Goal: Navigation & Orientation: Find specific page/section

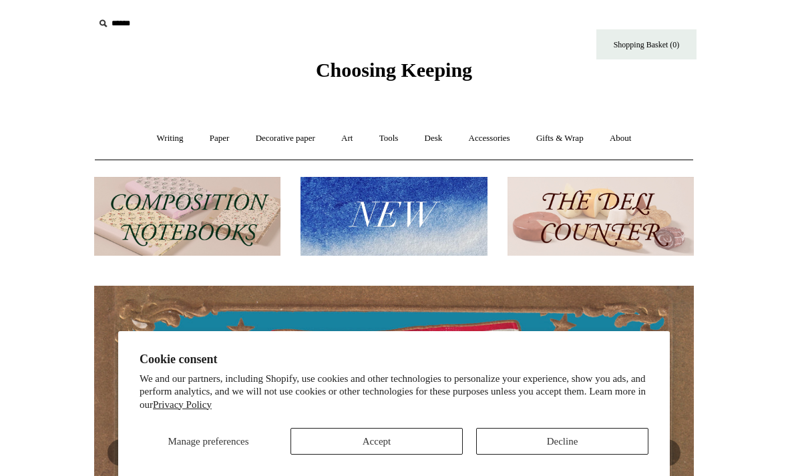
click at [375, 437] on button "Accept" at bounding box center [376, 441] width 172 height 27
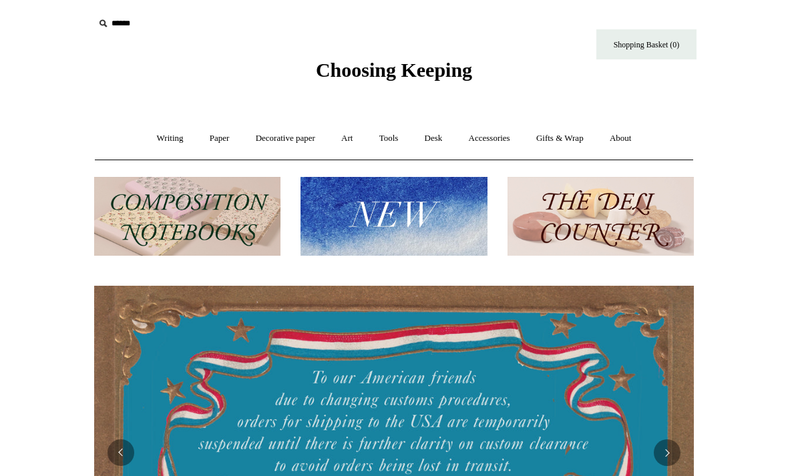
scroll to position [0, 493]
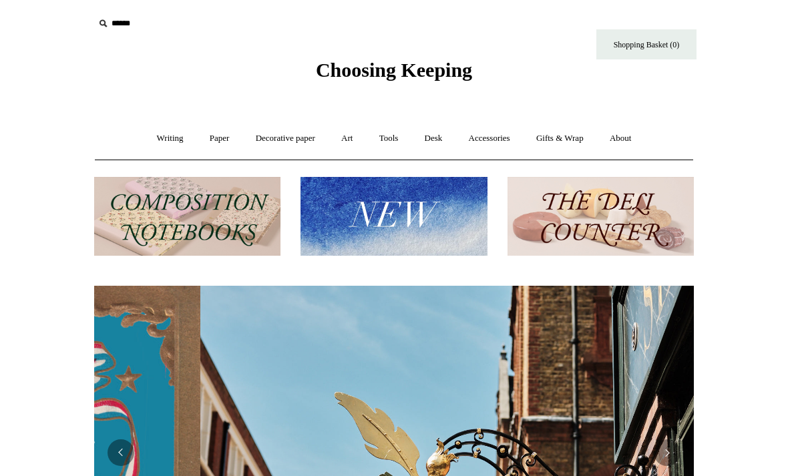
click at [434, 213] on img at bounding box center [393, 216] width 186 height 79
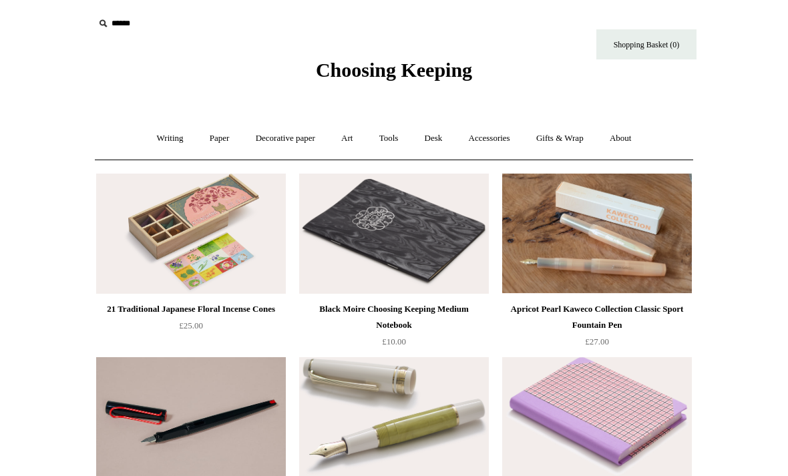
click at [503, 133] on link "Accessories +" at bounding box center [489, 138] width 65 height 35
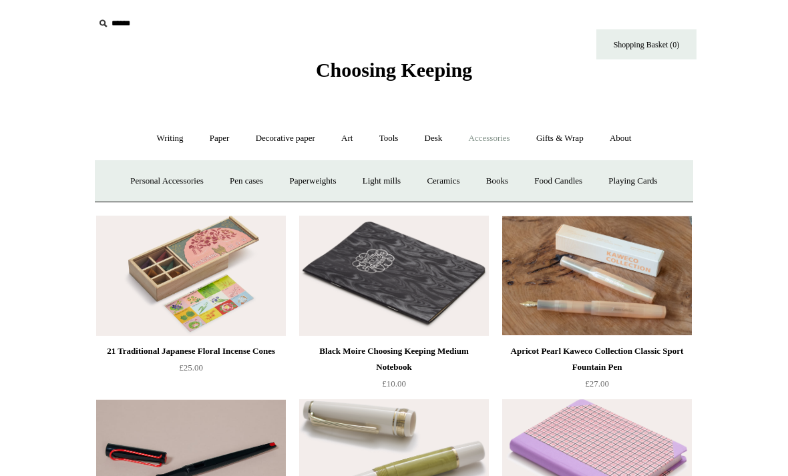
click at [343, 137] on link "Art +" at bounding box center [346, 138] width 35 height 35
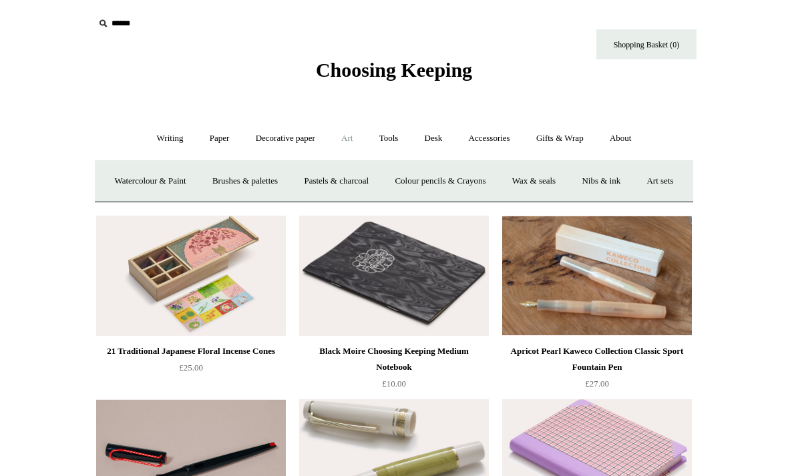
click at [182, 181] on link "Watercolour & Paint" at bounding box center [149, 181] width 95 height 35
